Goal: Information Seeking & Learning: Learn about a topic

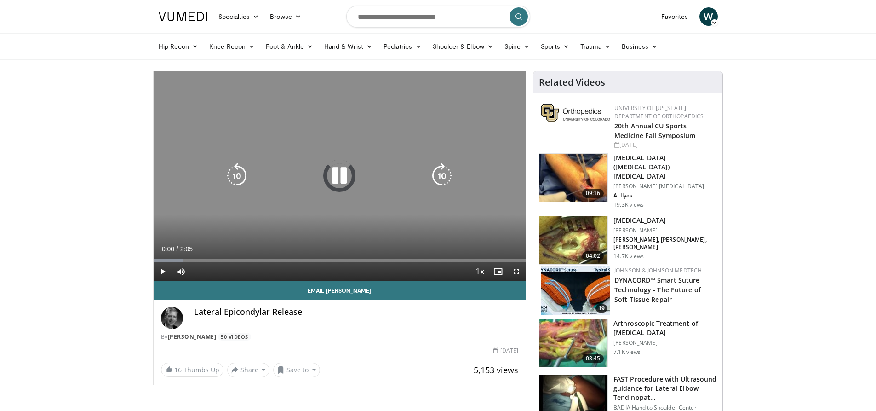
click at [337, 175] on icon "Video Player" at bounding box center [340, 176] width 26 height 26
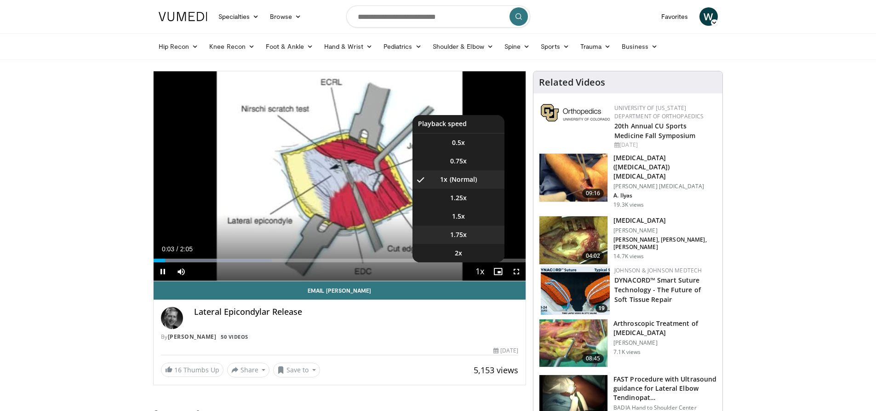
click at [474, 230] on li "1.75x" at bounding box center [459, 234] width 92 height 18
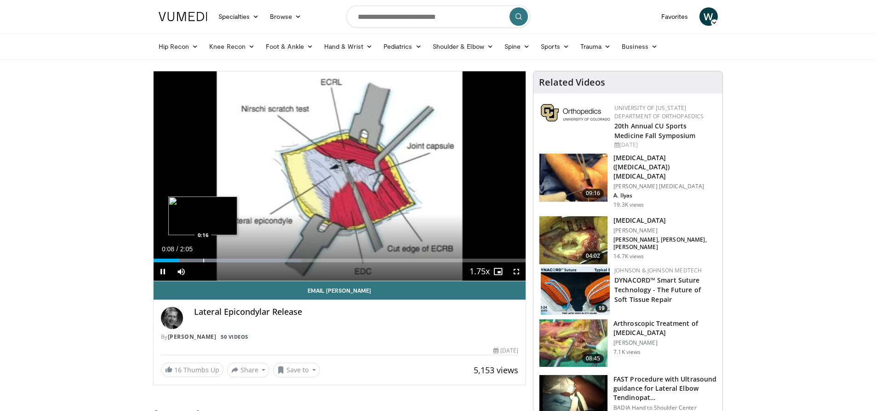
click at [203, 257] on div "Loaded : 39.79% 0:08 0:16" at bounding box center [340, 257] width 373 height 9
click at [229, 258] on div "Loaded : 47.94% 0:17 0:23" at bounding box center [340, 257] width 373 height 9
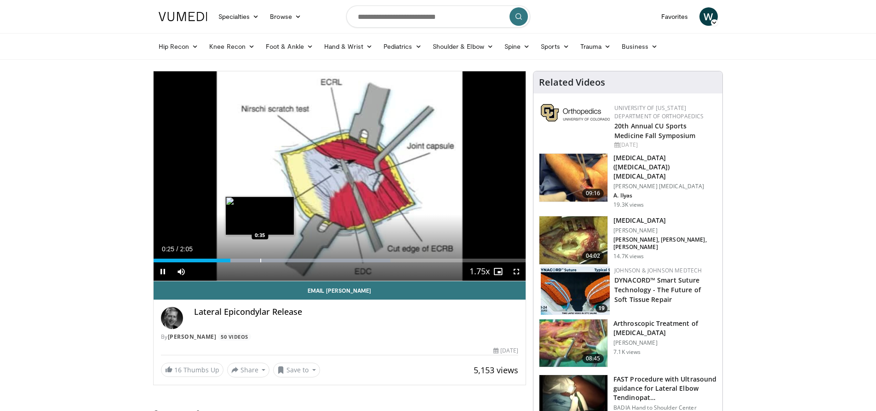
click at [260, 259] on div "Progress Bar" at bounding box center [260, 261] width 1 height 4
click at [247, 259] on div "Progress Bar" at bounding box center [247, 261] width 1 height 4
click at [234, 260] on div "Progress Bar" at bounding box center [234, 261] width 1 height 4
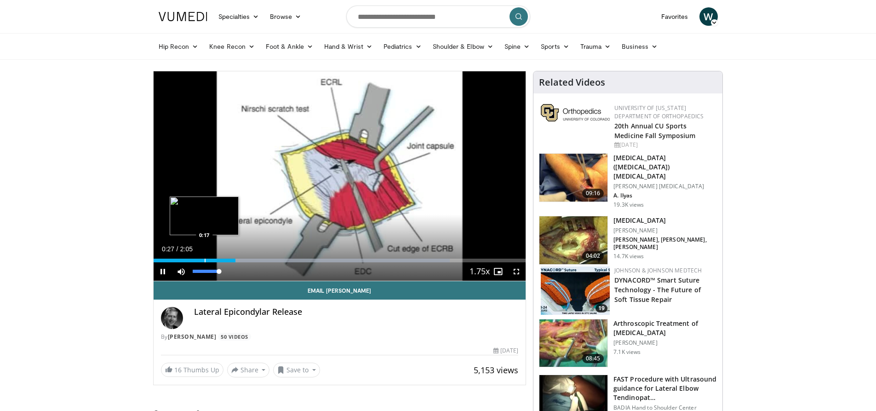
click at [213, 258] on div "Loaded : 79.64% 0:27 0:17" at bounding box center [340, 257] width 373 height 9
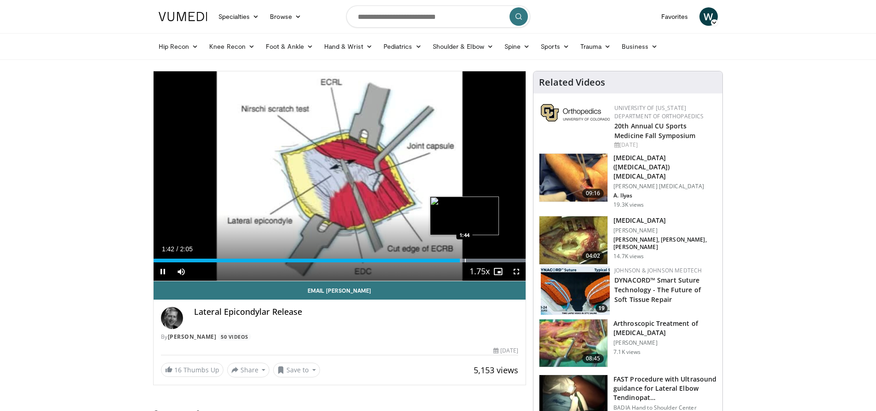
click at [466, 261] on div "Progress Bar" at bounding box center [465, 261] width 1 height 4
click at [503, 260] on div "Progress Bar" at bounding box center [386, 261] width 280 height 4
drag, startPoint x: 485, startPoint y: 259, endPoint x: 397, endPoint y: 258, distance: 88.3
click at [484, 259] on div "Loaded : 100.00% 1:58 1:51" at bounding box center [340, 261] width 373 height 4
click at [163, 268] on span "Video Player" at bounding box center [163, 271] width 18 height 18
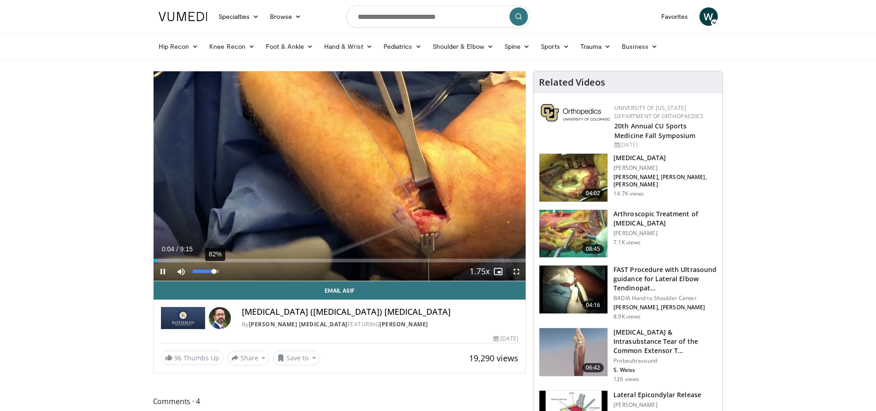
drag, startPoint x: 198, startPoint y: 270, endPoint x: 214, endPoint y: 272, distance: 16.2
click at [214, 272] on div "82%" at bounding box center [206, 271] width 26 height 3
click at [183, 261] on div "Progress Bar" at bounding box center [183, 261] width 1 height 4
click at [188, 261] on div "Progress Bar" at bounding box center [188, 261] width 1 height 4
click at [182, 262] on div "Progress Bar" at bounding box center [182, 261] width 1 height 4
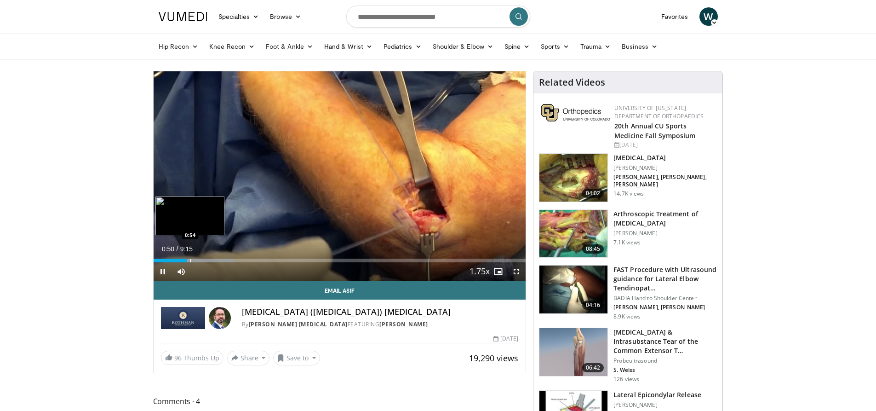
click at [190, 259] on div "Progress Bar" at bounding box center [190, 261] width 1 height 4
click at [194, 260] on div "Progress Bar" at bounding box center [193, 261] width 1 height 4
click at [206, 262] on div "Current Time 1:06 / Duration 9:15 Pause Skip Backward Skip Forward Mute 0% Load…" at bounding box center [340, 271] width 373 height 18
click at [207, 261] on div "Progress Bar" at bounding box center [207, 261] width 1 height 4
click at [198, 260] on div "Progress Bar" at bounding box center [198, 261] width 1 height 4
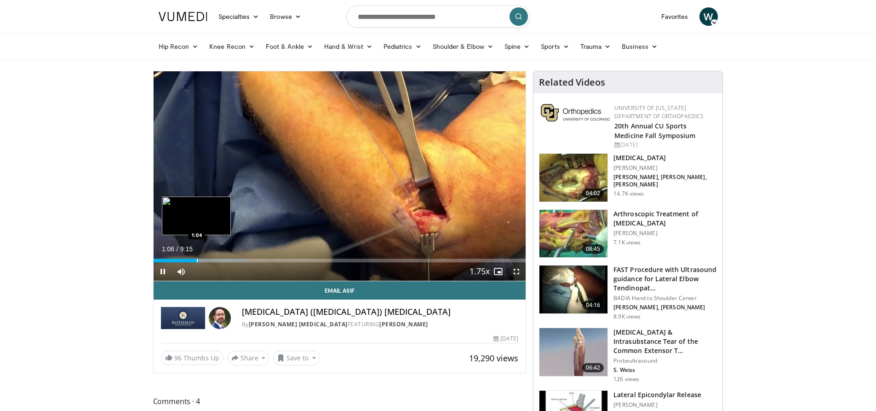
click at [197, 260] on div "Progress Bar" at bounding box center [197, 261] width 1 height 4
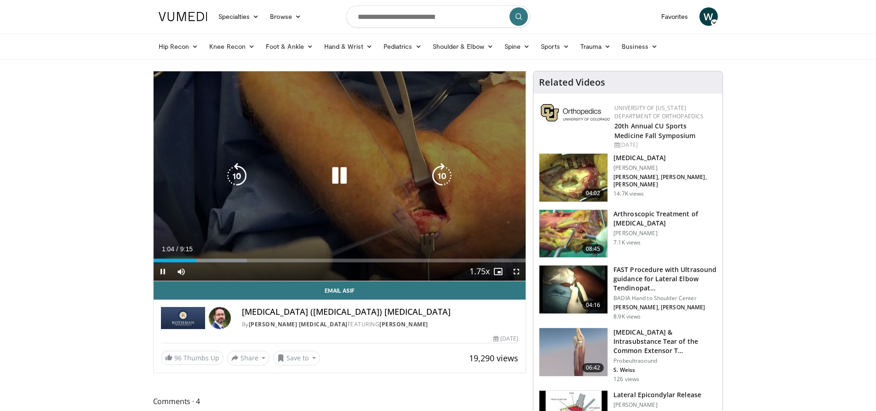
click at [201, 260] on video-js "**********" at bounding box center [340, 176] width 373 height 210
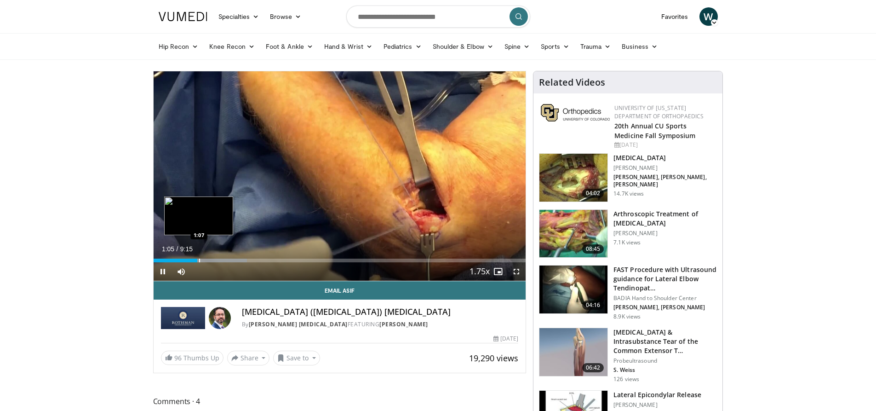
click at [200, 259] on div "Progress Bar" at bounding box center [199, 261] width 1 height 4
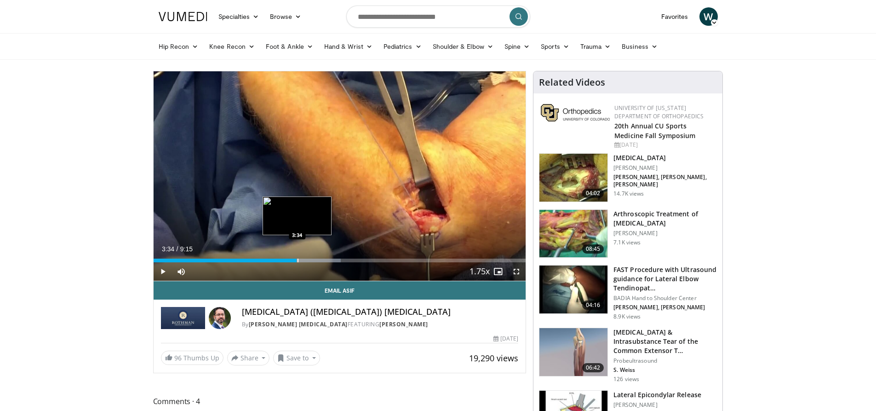
click at [298, 259] on div "Progress Bar" at bounding box center [298, 261] width 1 height 4
click at [304, 259] on div "Progress Bar" at bounding box center [304, 261] width 1 height 4
click at [311, 259] on div "Progress Bar" at bounding box center [311, 261] width 1 height 4
click at [321, 259] on div "Progress Bar" at bounding box center [321, 261] width 1 height 4
click at [331, 259] on div "Progress Bar" at bounding box center [330, 261] width 1 height 4
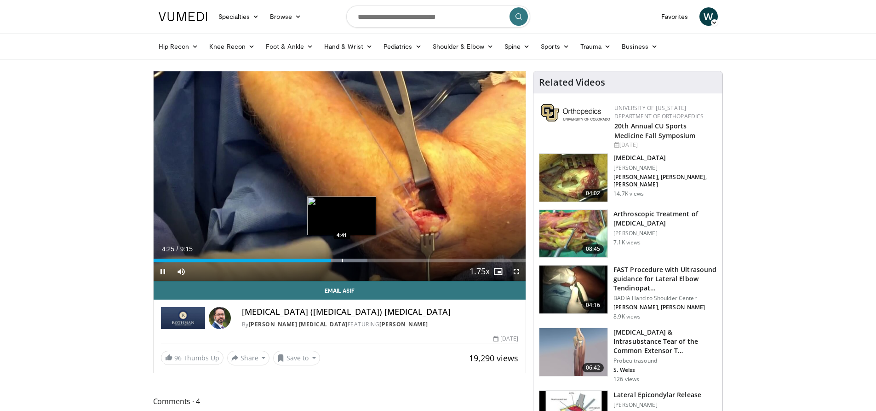
click at [342, 260] on div "Progress Bar" at bounding box center [342, 261] width 1 height 4
click at [353, 260] on div "Progress Bar" at bounding box center [353, 261] width 1 height 4
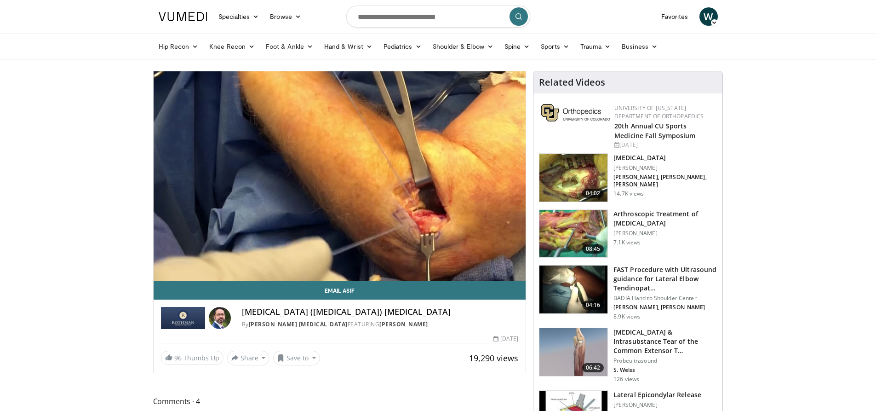
click at [363, 261] on div "10 seconds Tap to unmute" at bounding box center [340, 175] width 373 height 209
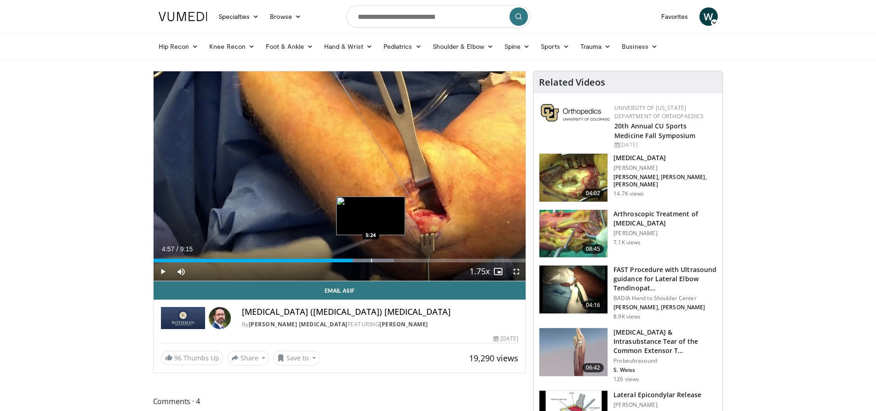
click at [371, 261] on div "Progress Bar" at bounding box center [371, 261] width 1 height 4
click at [378, 259] on div "Progress Bar" at bounding box center [377, 261] width 1 height 4
click at [379, 259] on div "Progress Bar" at bounding box center [379, 261] width 1 height 4
click at [397, 256] on div "Loaded : 73.76% 6:03 6:03" at bounding box center [340, 257] width 373 height 9
click at [164, 274] on span "Video Player" at bounding box center [163, 271] width 18 height 18
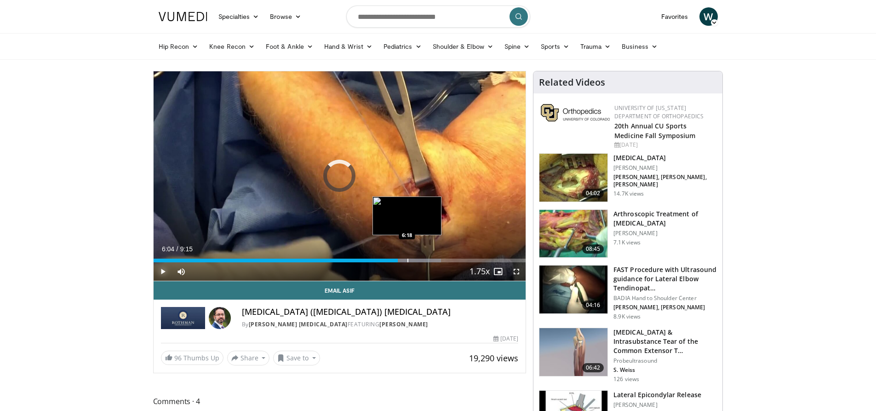
click at [408, 259] on div "Progress Bar" at bounding box center [408, 261] width 1 height 4
click at [424, 259] on div "Progress Bar" at bounding box center [415, 261] width 52 height 4
click at [442, 259] on div "Progress Bar" at bounding box center [442, 261] width 1 height 4
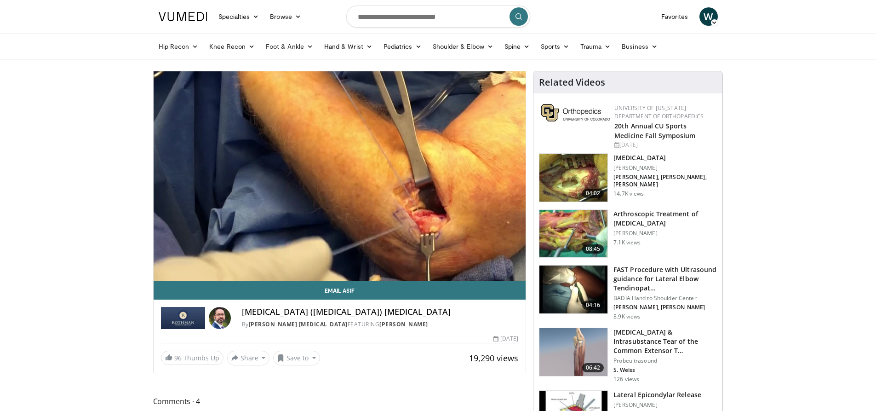
click at [456, 260] on div "10 seconds Tap to unmute" at bounding box center [340, 175] width 373 height 209
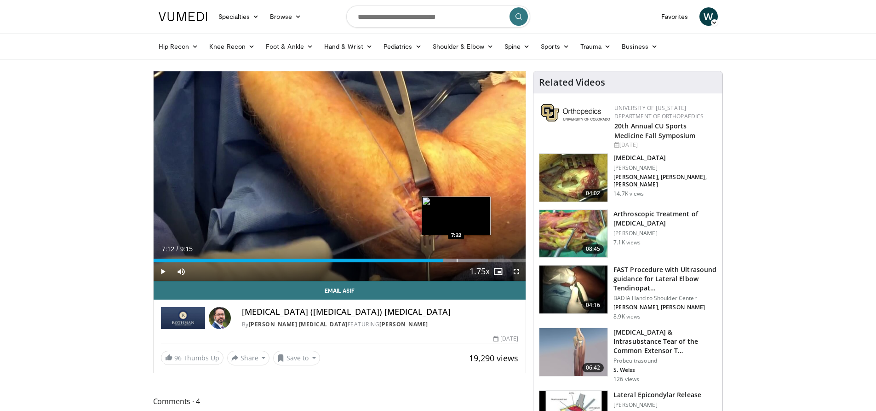
click at [457, 262] on div "Progress Bar" at bounding box center [457, 261] width 1 height 4
click at [465, 259] on div "Progress Bar" at bounding box center [465, 261] width 1 height 4
click at [467, 259] on div "Progress Bar" at bounding box center [466, 261] width 1 height 4
click at [485, 259] on div "Progress Bar" at bounding box center [485, 261] width 1 height 4
click at [492, 259] on div "Progress Bar" at bounding box center [492, 261] width 1 height 4
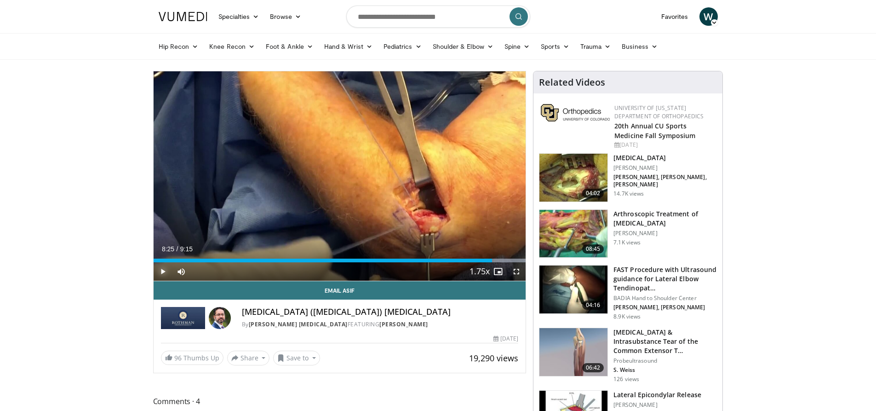
click at [161, 271] on span "Video Player" at bounding box center [163, 271] width 18 height 18
click at [505, 258] on div "Loaded : 100.00% 8:26 8:26" at bounding box center [340, 257] width 373 height 9
click at [516, 259] on div "Progress Bar" at bounding box center [515, 261] width 1 height 4
click at [161, 272] on span "Video Player" at bounding box center [163, 271] width 18 height 18
